Goal: Navigation & Orientation: Find specific page/section

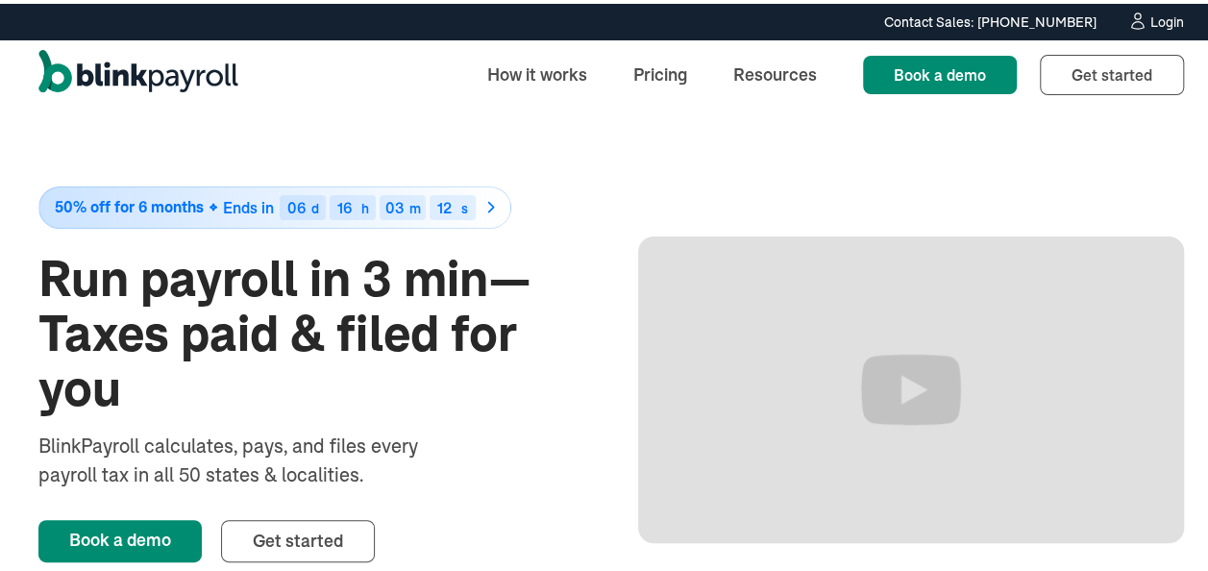
click at [1153, 17] on div "Login" at bounding box center [1167, 18] width 34 height 13
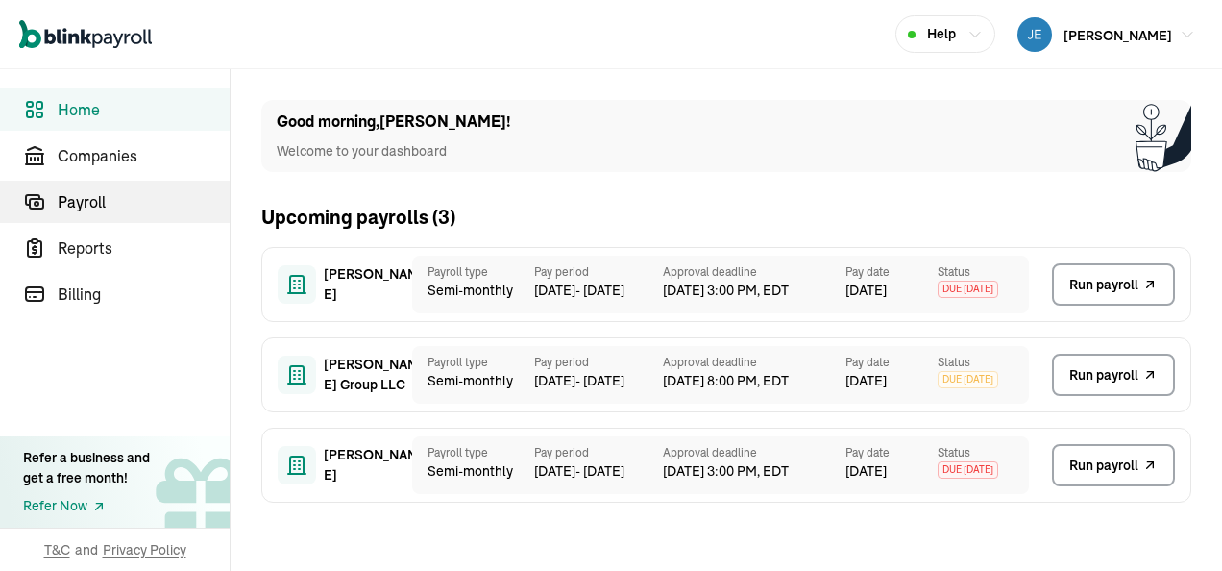
click at [123, 197] on span "Payroll" at bounding box center [144, 201] width 172 height 23
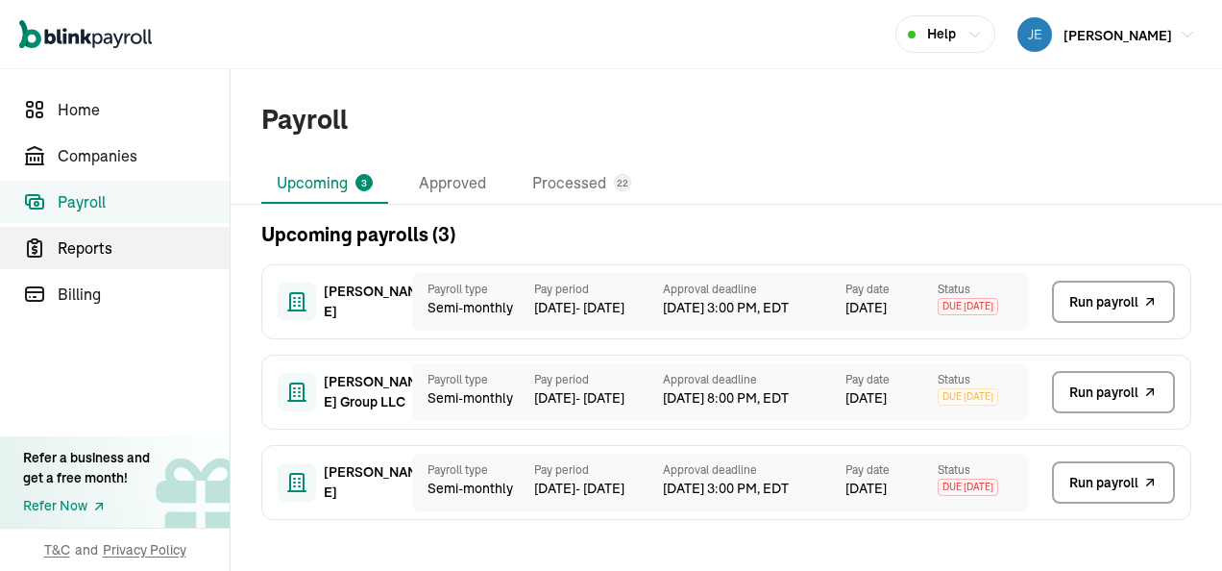
click at [129, 249] on span "Reports" at bounding box center [144, 247] width 172 height 23
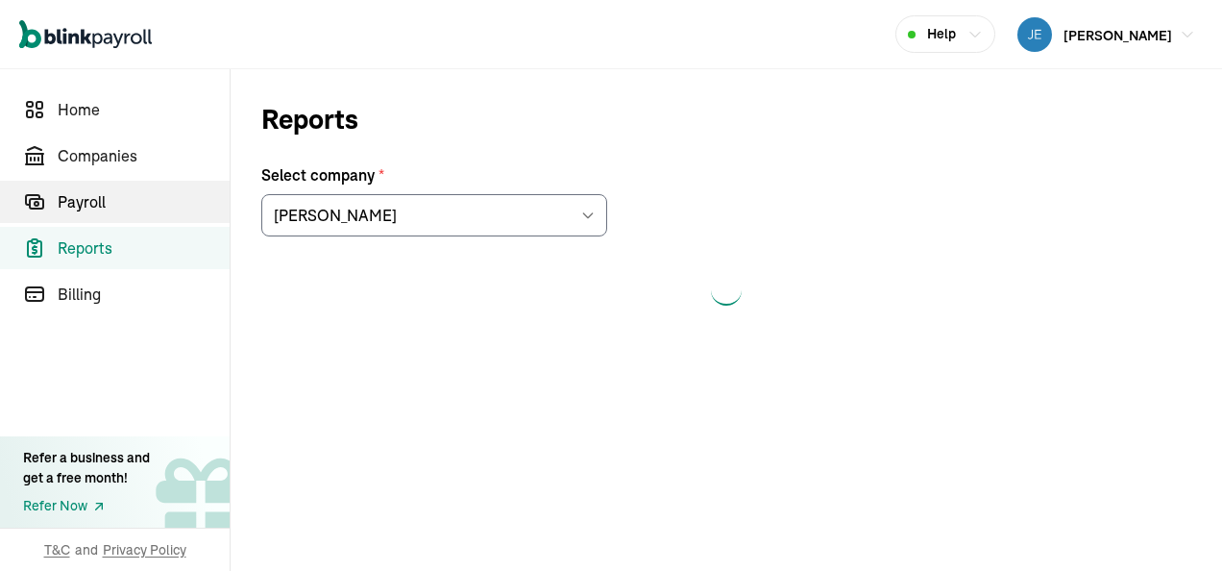
click at [144, 196] on span "Payroll" at bounding box center [144, 201] width 172 height 23
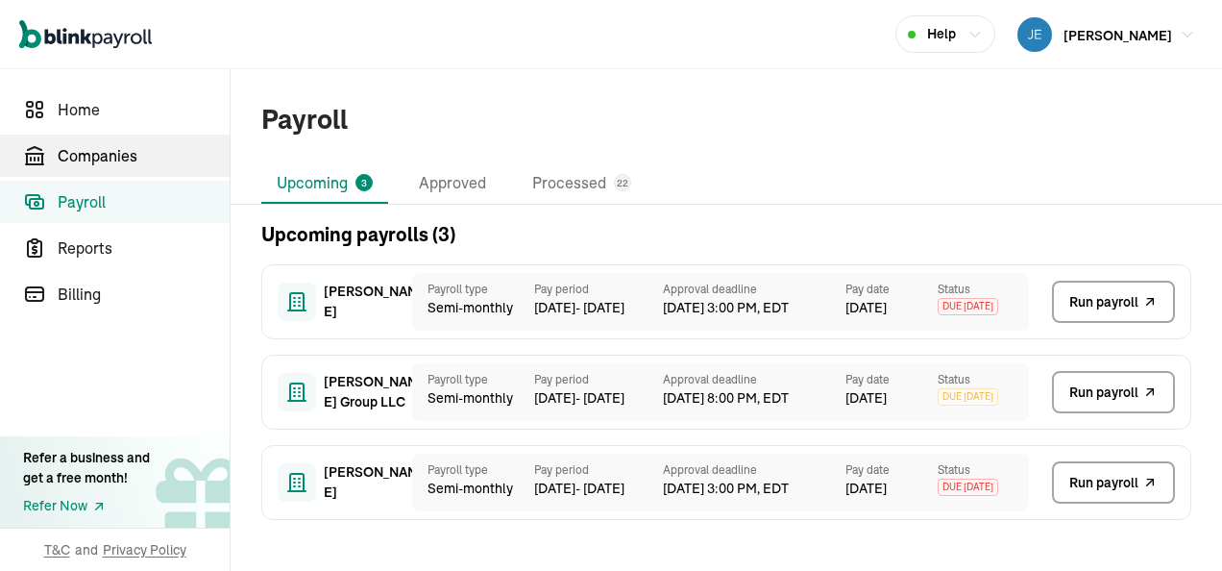
click at [123, 154] on span "Companies" at bounding box center [144, 155] width 172 height 23
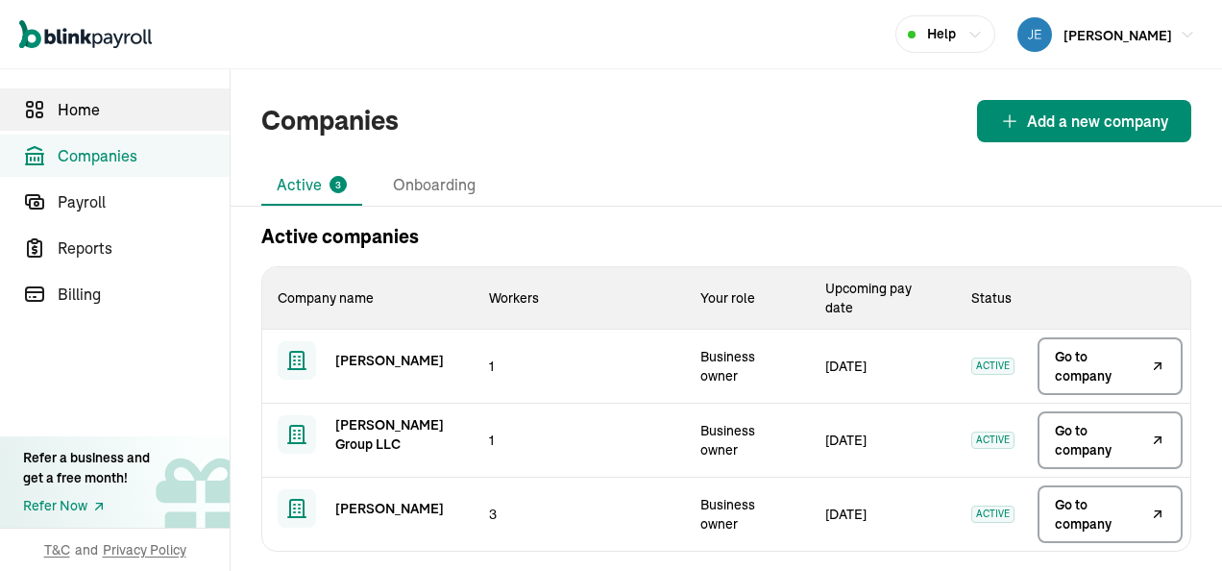
click at [101, 110] on span "Home" at bounding box center [144, 109] width 172 height 23
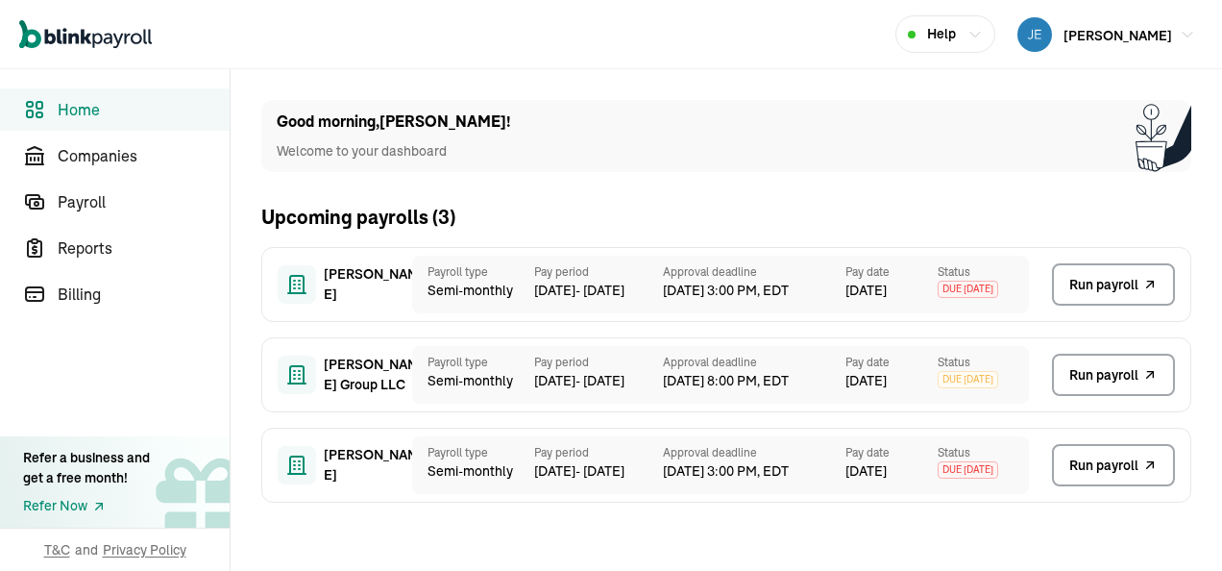
click at [945, 31] on span "Help" at bounding box center [941, 34] width 29 height 20
click at [949, 103] on div "Good morning , [PERSON_NAME] ! Welcome to your dashboard" at bounding box center [726, 136] width 930 height 72
click at [146, 160] on span "Companies" at bounding box center [144, 155] width 172 height 23
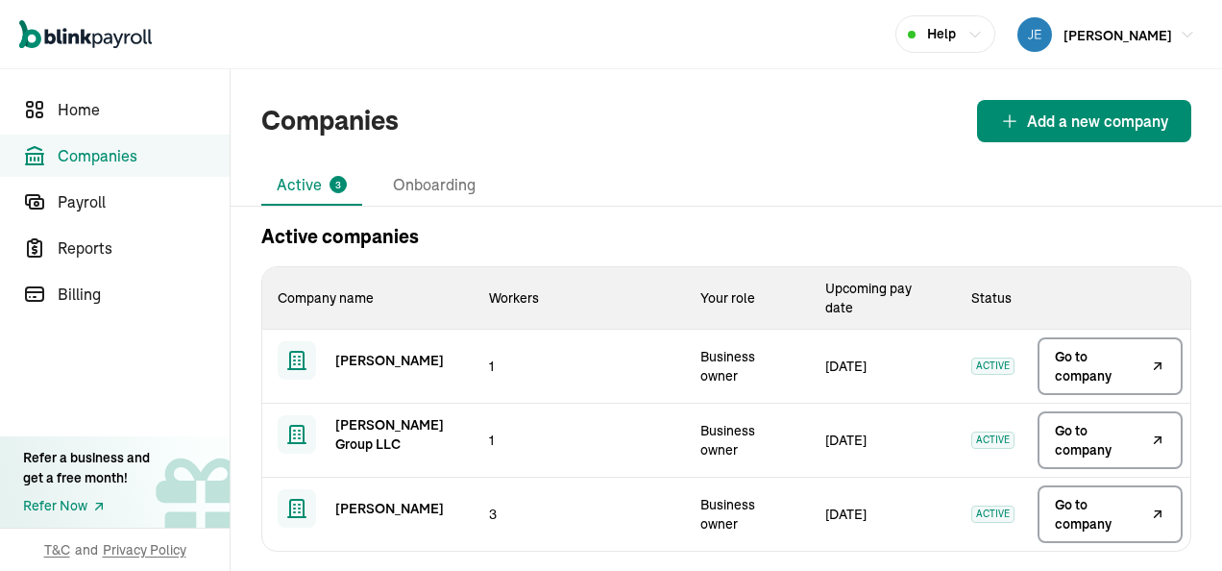
click at [705, 160] on div "Companies Add a new company Active 3 Onboarding Active companies Company name W…" at bounding box center [727, 325] width 992 height 513
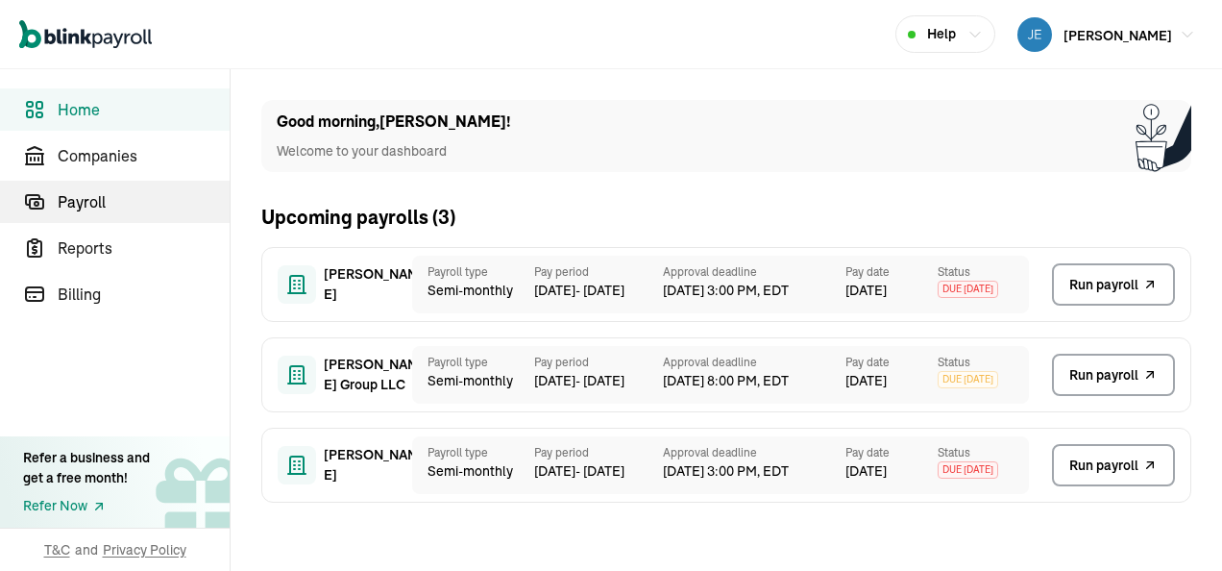
click at [123, 197] on span "Payroll" at bounding box center [144, 201] width 172 height 23
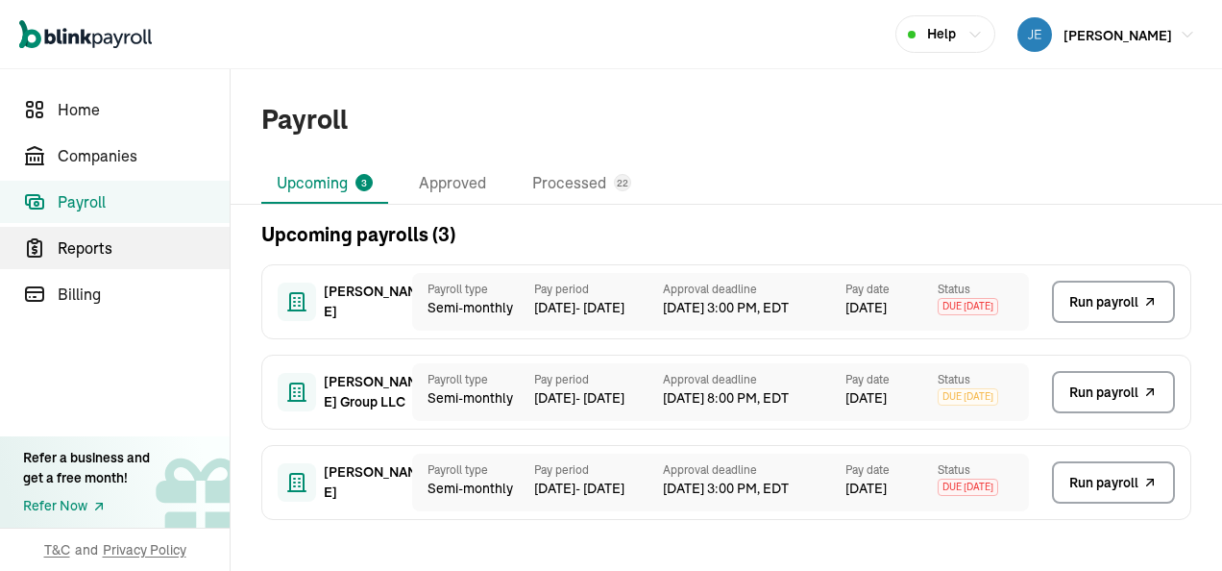
click at [129, 249] on span "Reports" at bounding box center [144, 247] width 172 height 23
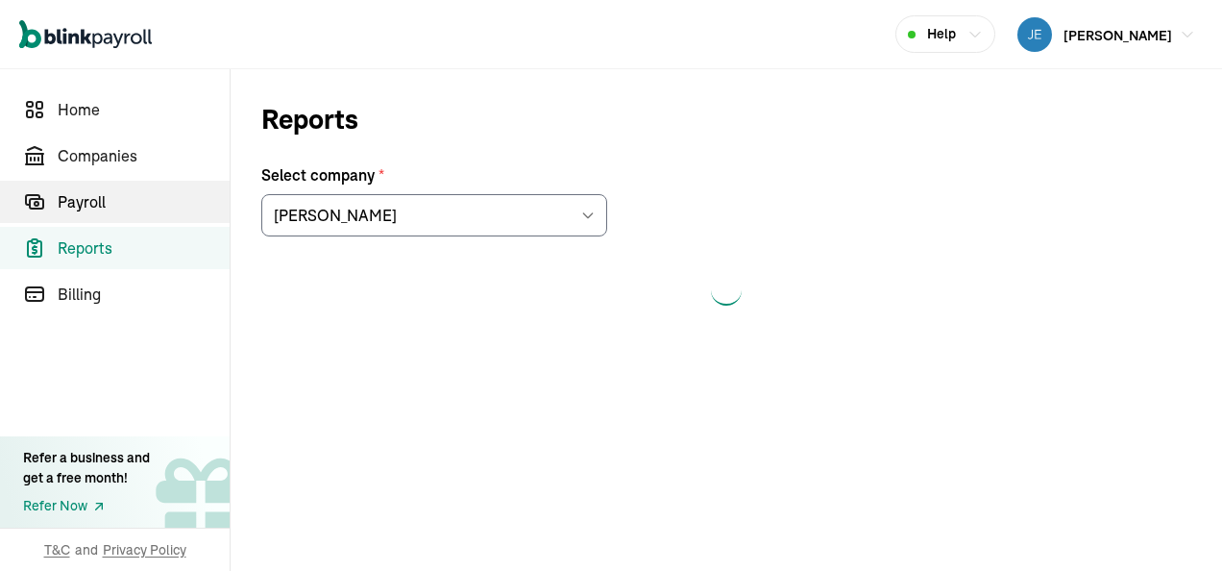
click at [144, 196] on span "Payroll" at bounding box center [144, 201] width 172 height 23
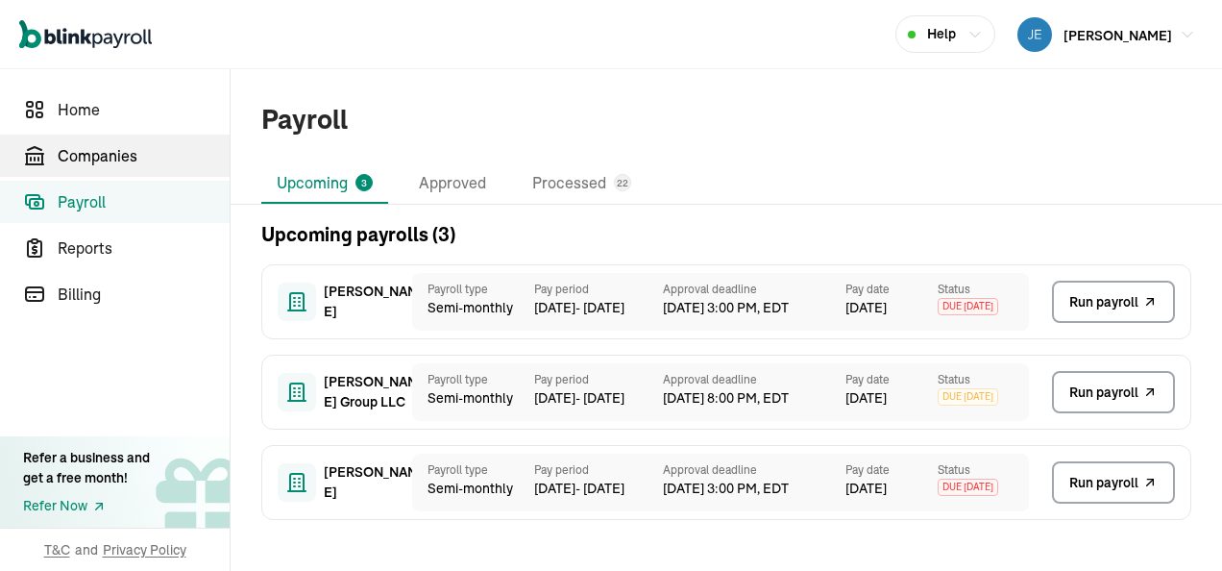
click at [123, 154] on span "Companies" at bounding box center [144, 155] width 172 height 23
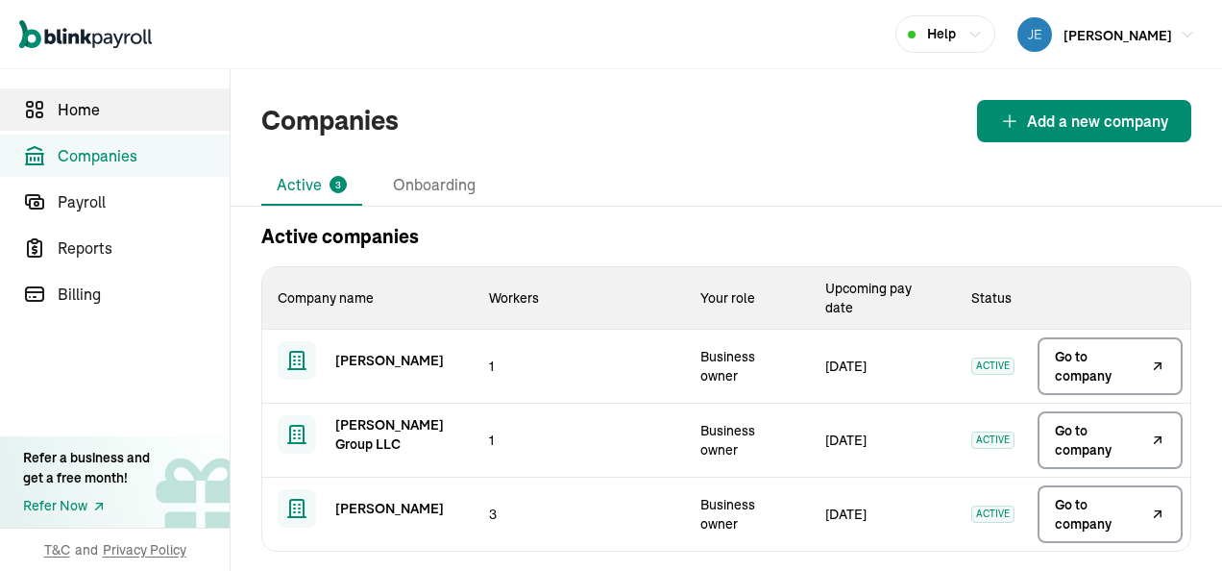
click at [101, 110] on span "Home" at bounding box center [144, 109] width 172 height 23
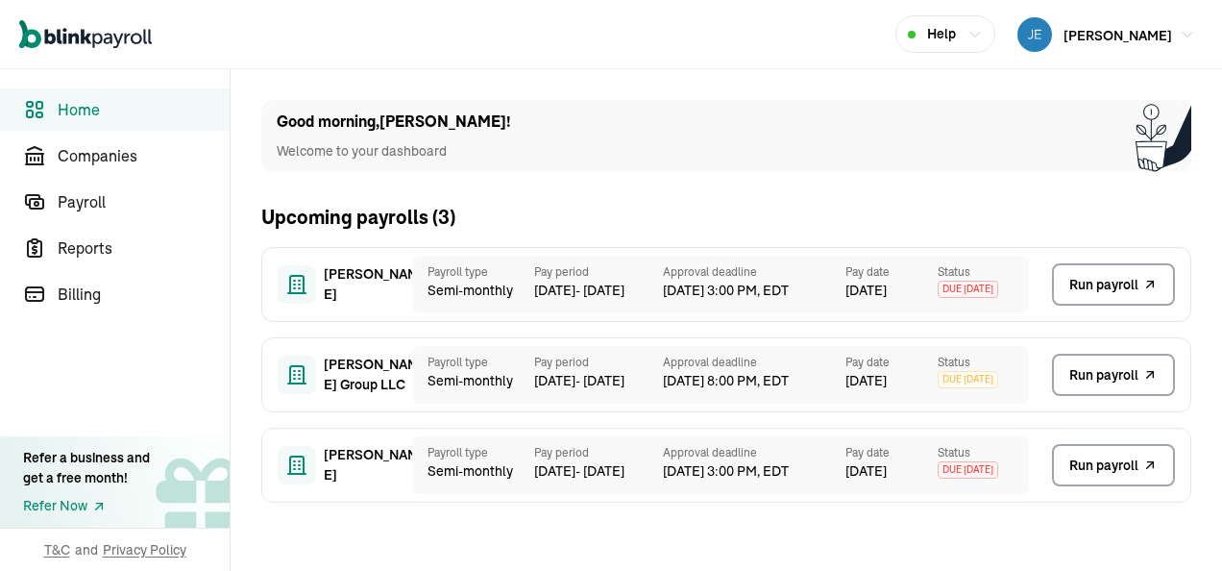
click at [945, 31] on span "Help" at bounding box center [941, 34] width 29 height 20
click at [949, 103] on div "Good morning , [PERSON_NAME] ! Welcome to your dashboard" at bounding box center [726, 136] width 930 height 72
click at [146, 160] on span "Companies" at bounding box center [144, 155] width 172 height 23
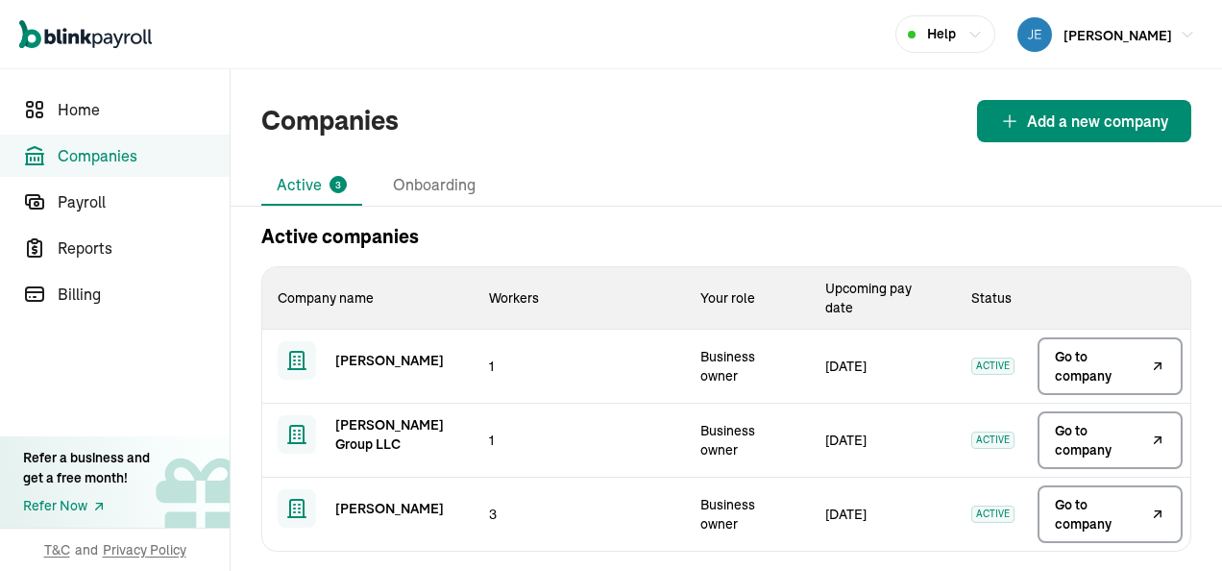
click at [705, 160] on div "Companies Add a new company Active 3 Onboarding Active companies Company name W…" at bounding box center [727, 325] width 992 height 513
